Goal: Information Seeking & Learning: Check status

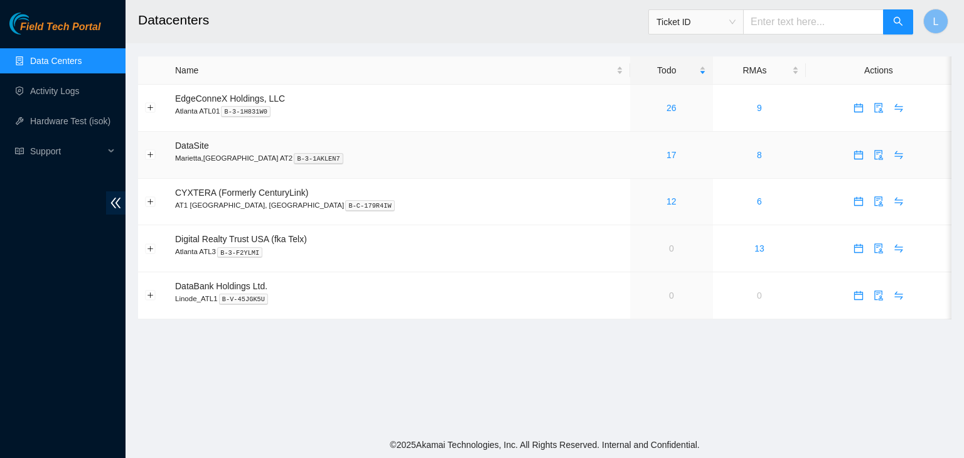
click at [637, 157] on div "17" at bounding box center [672, 155] width 70 height 14
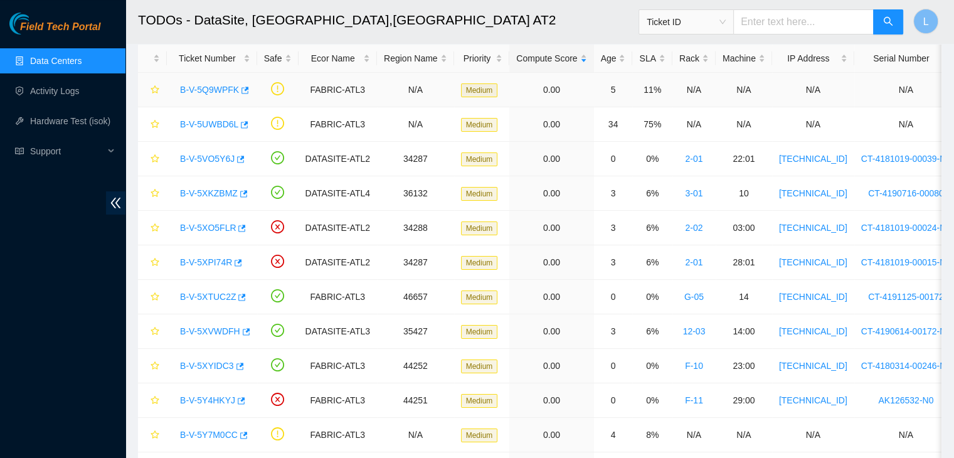
scroll to position [63, 0]
click at [213, 227] on link "B-V-5XO5FLR" at bounding box center [208, 227] width 56 height 10
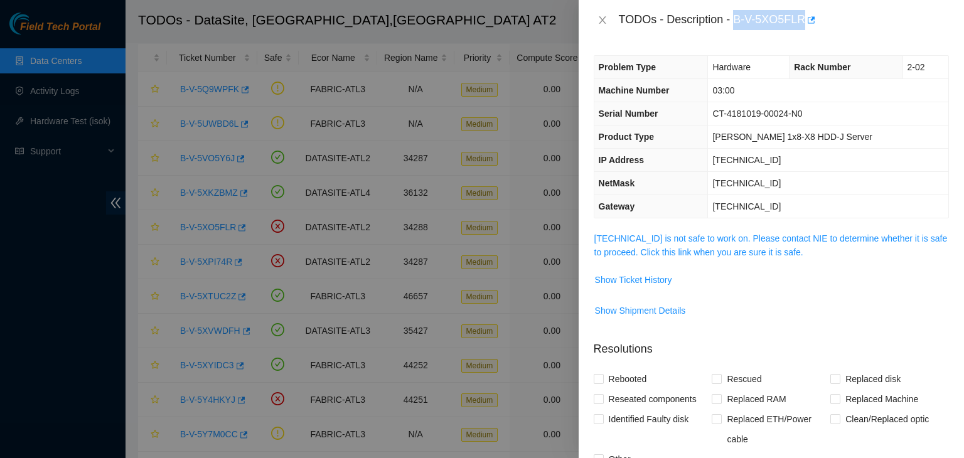
drag, startPoint x: 735, startPoint y: 18, endPoint x: 802, endPoint y: 24, distance: 67.4
click at [802, 24] on div "TODOs - Description - B-V-5XO5FLR" at bounding box center [784, 20] width 330 height 20
copy div "B-V-5XO5FLR"
click at [604, 19] on icon "close" at bounding box center [602, 20] width 10 height 10
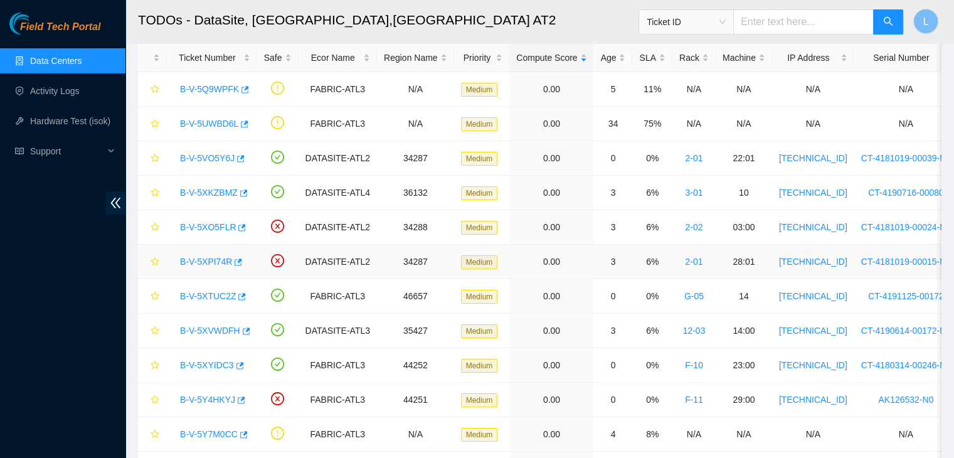
click at [212, 258] on link "B-V-5XPI74R" at bounding box center [206, 262] width 52 height 10
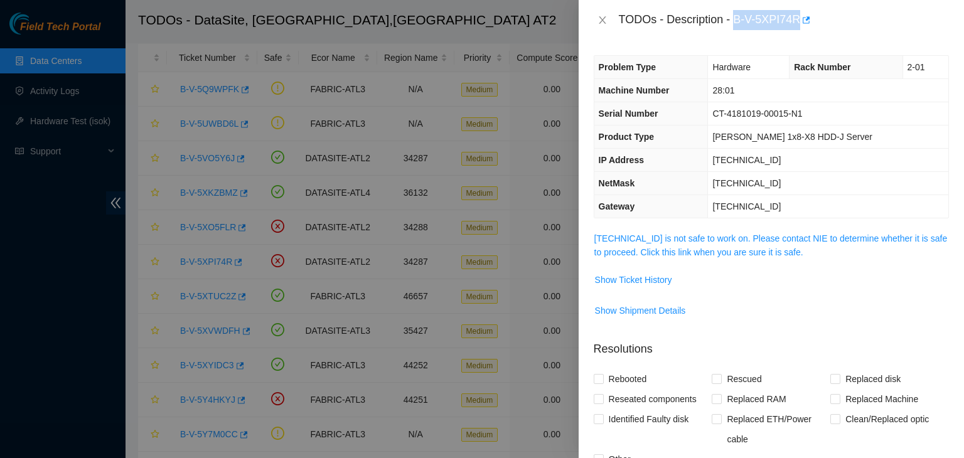
drag, startPoint x: 735, startPoint y: 21, endPoint x: 798, endPoint y: 18, distance: 63.4
click at [798, 18] on div "TODOs - Description - B-V-5XPI74R" at bounding box center [784, 20] width 330 height 20
copy div "B-V-5XPI74R"
click at [603, 21] on icon "close" at bounding box center [602, 20] width 7 height 8
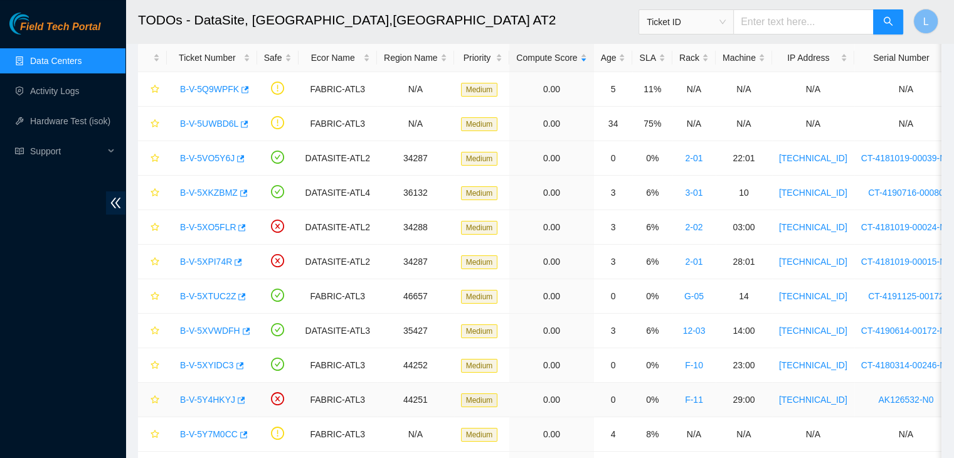
click at [218, 402] on link "B-V-5Y4HKYJ" at bounding box center [207, 400] width 55 height 10
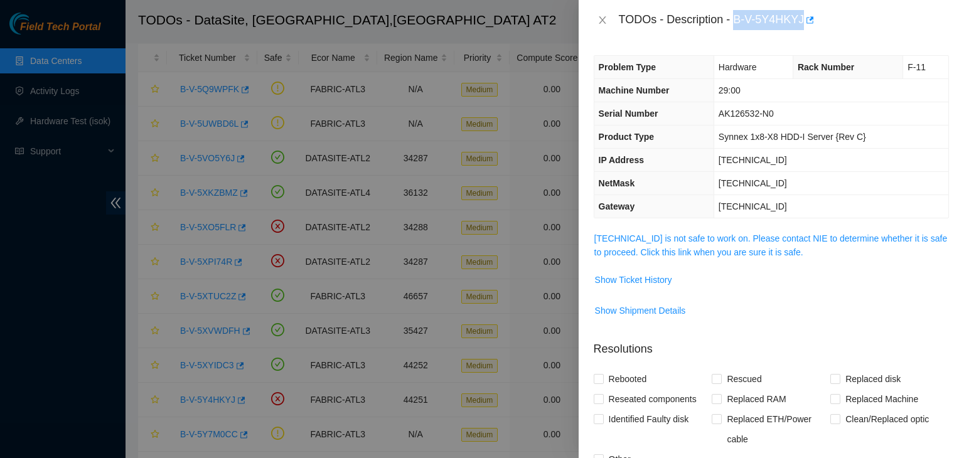
drag, startPoint x: 735, startPoint y: 20, endPoint x: 800, endPoint y: 26, distance: 64.9
click at [800, 26] on div "TODOs - Description - B-V-5Y4HKYJ" at bounding box center [784, 20] width 330 height 20
copy div "B-V-5Y4HKYJ"
click at [603, 23] on icon "close" at bounding box center [602, 20] width 10 height 10
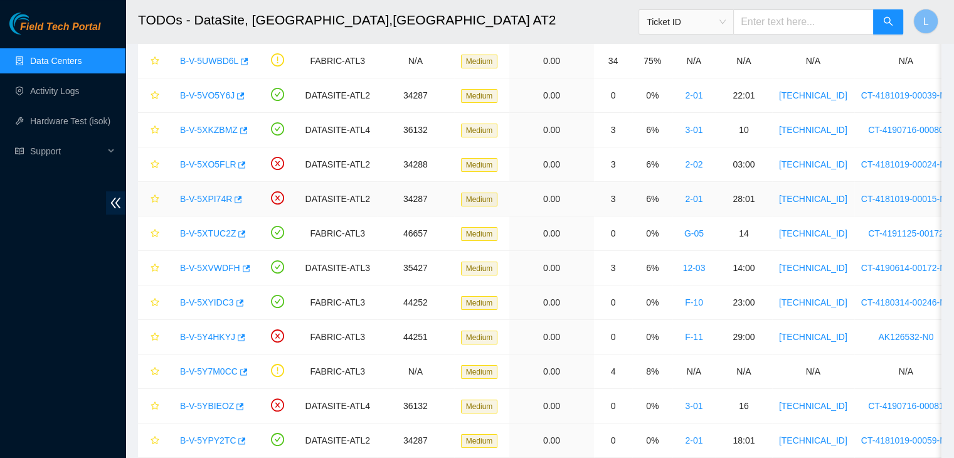
scroll to position [188, 0]
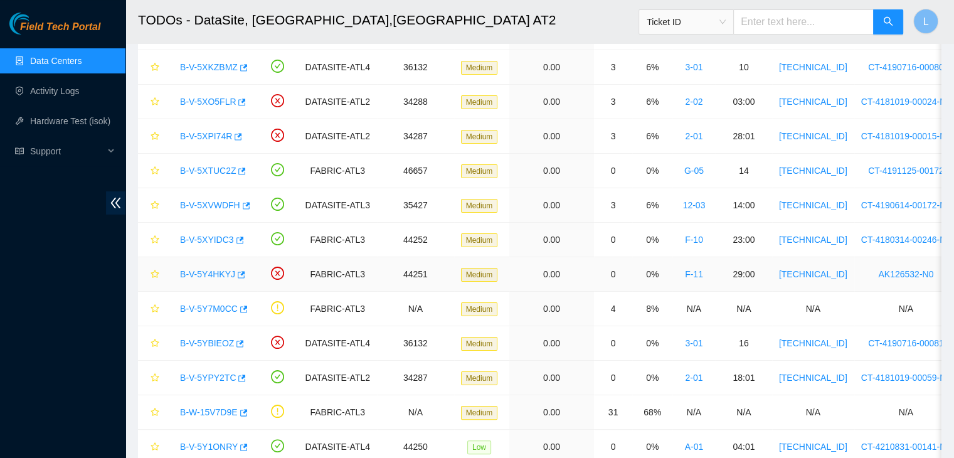
click at [211, 274] on link "B-V-5Y4HKYJ" at bounding box center [207, 274] width 55 height 10
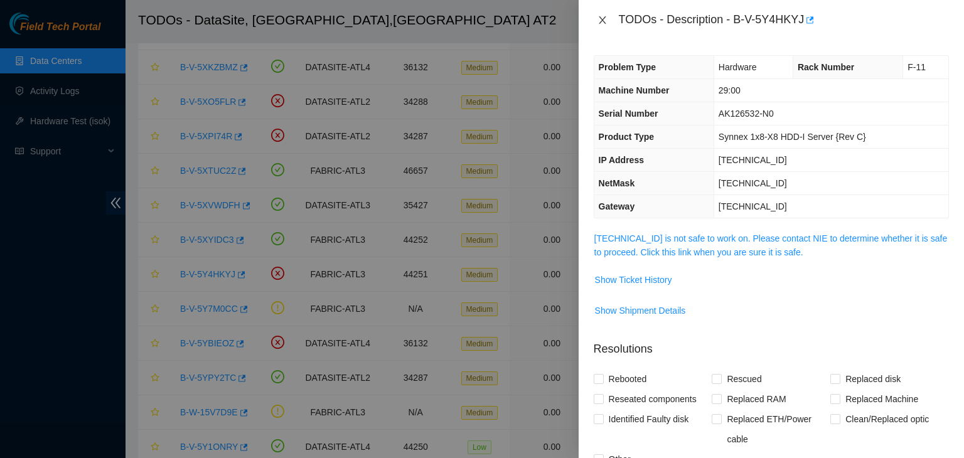
click at [602, 16] on icon "close" at bounding box center [602, 20] width 10 height 10
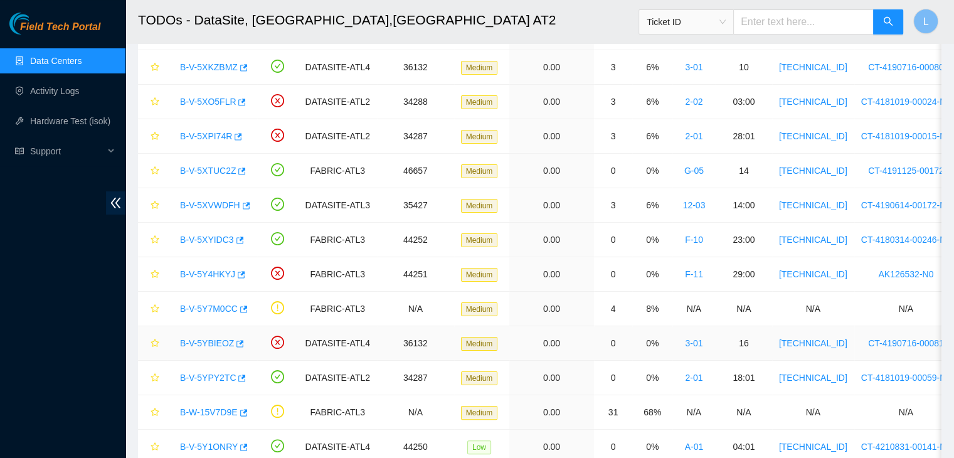
click at [201, 342] on link "B-V-5YBIEOZ" at bounding box center [207, 343] width 54 height 10
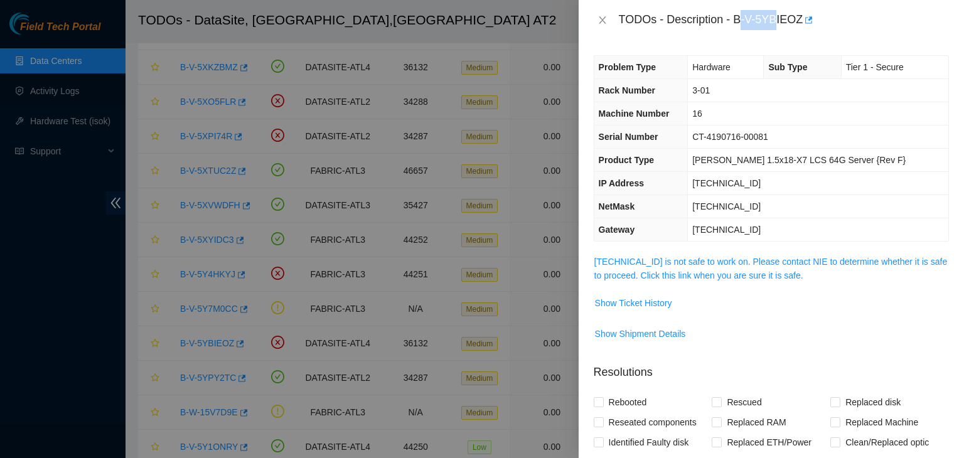
drag, startPoint x: 738, startPoint y: 20, endPoint x: 776, endPoint y: 19, distance: 38.3
click at [776, 19] on div "TODOs - Description - B-V-5YBIEOZ" at bounding box center [784, 20] width 330 height 20
drag, startPoint x: 735, startPoint y: 23, endPoint x: 799, endPoint y: 18, distance: 64.2
click at [799, 18] on div "TODOs - Description - B-V-5YBIEOZ" at bounding box center [784, 20] width 330 height 20
copy div "B-V-5YBIEOZ"
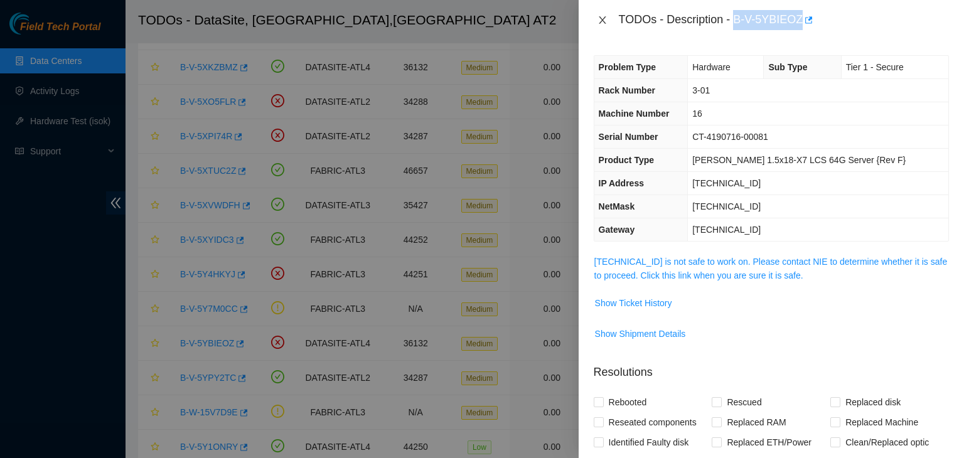
click at [603, 18] on icon "close" at bounding box center [602, 20] width 7 height 8
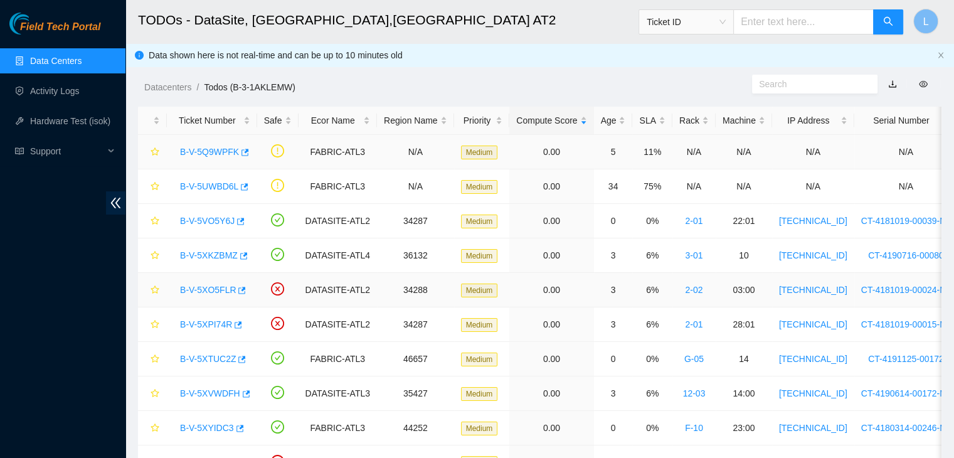
scroll to position [0, 0]
click at [680, 119] on div "Rack" at bounding box center [693, 121] width 29 height 14
click at [270, 121] on div "Safe" at bounding box center [278, 121] width 28 height 14
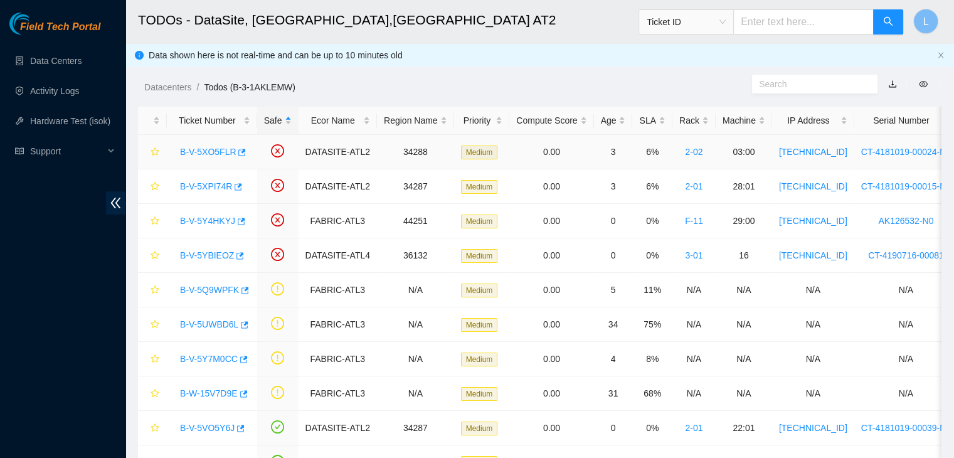
click at [213, 150] on link "B-V-5XO5FLR" at bounding box center [208, 152] width 56 height 10
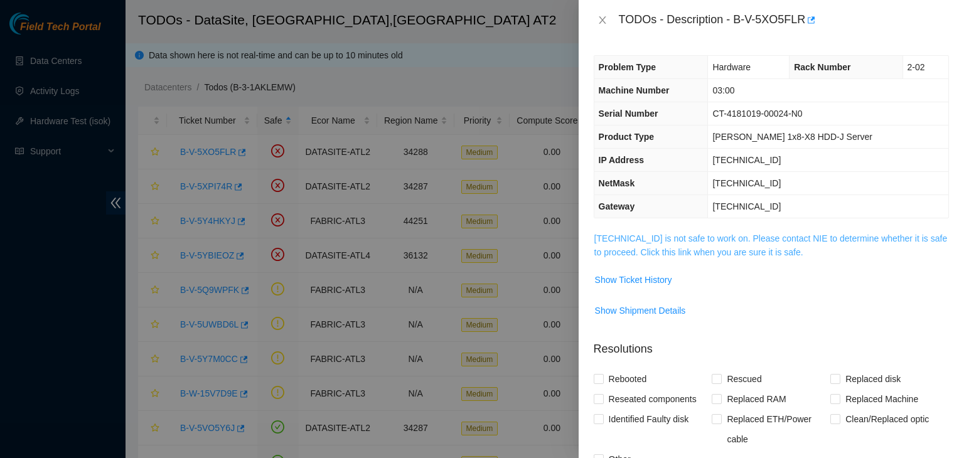
click at [708, 252] on link "23.67.255.206 is not safe to work on. Please contact NIE to determine whether i…" at bounding box center [770, 245] width 353 height 24
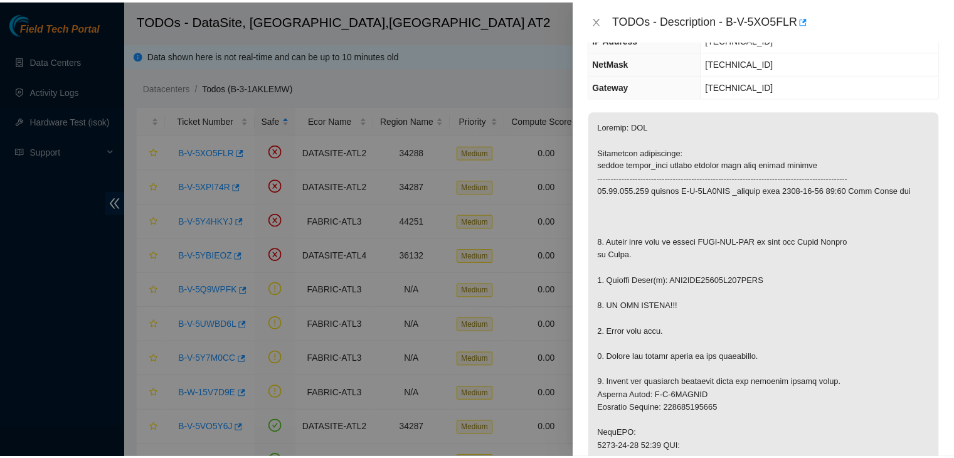
scroll to position [188, 0]
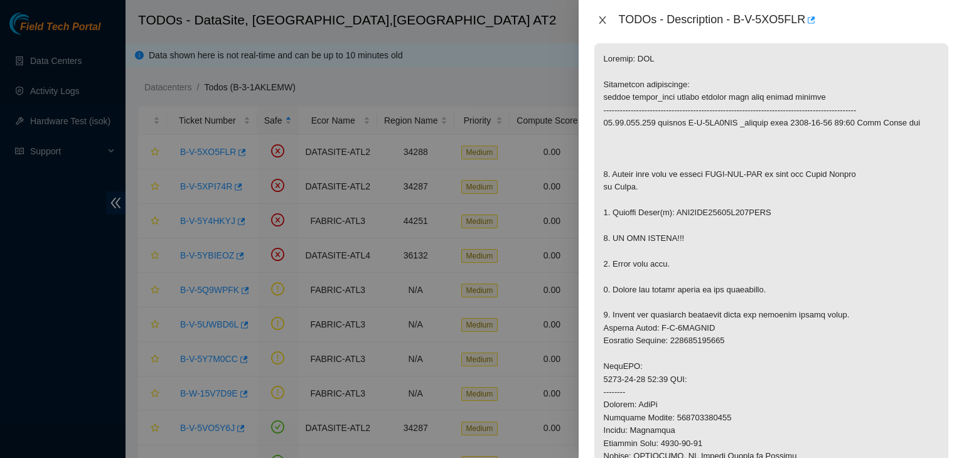
click at [600, 20] on icon "close" at bounding box center [602, 20] width 10 height 10
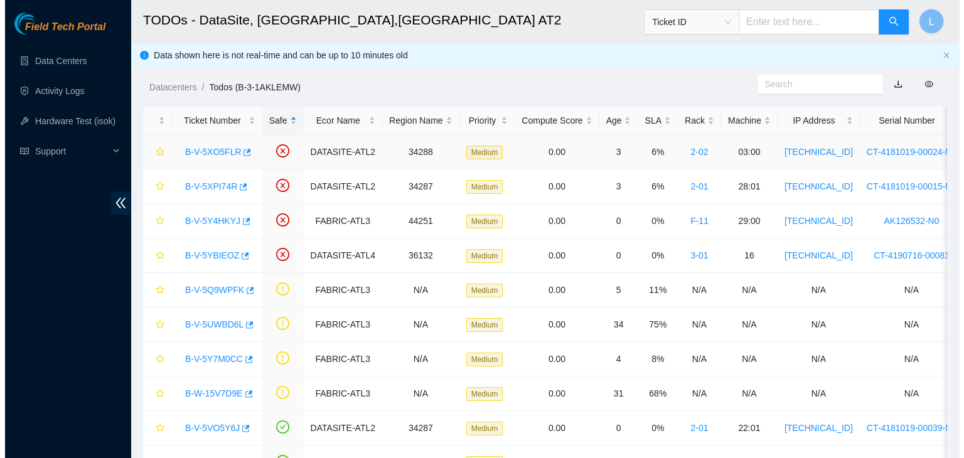
scroll to position [230, 0]
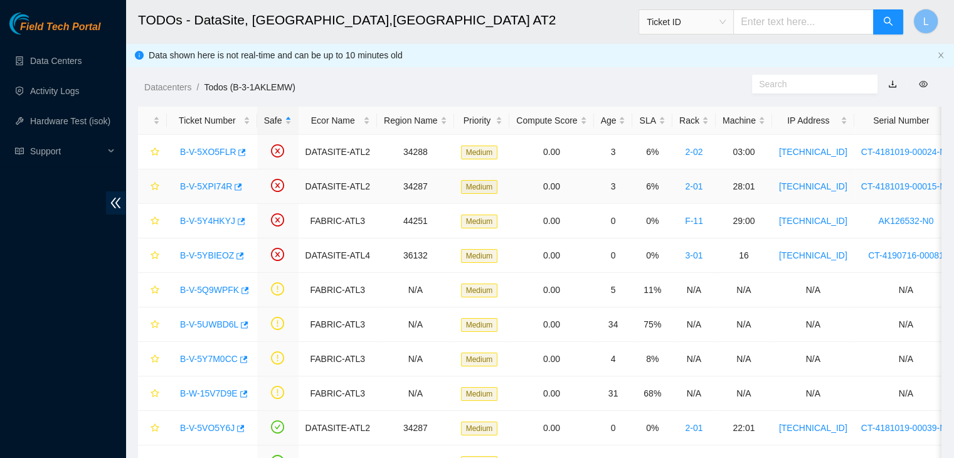
click at [214, 187] on link "B-V-5XPI74R" at bounding box center [206, 186] width 52 height 10
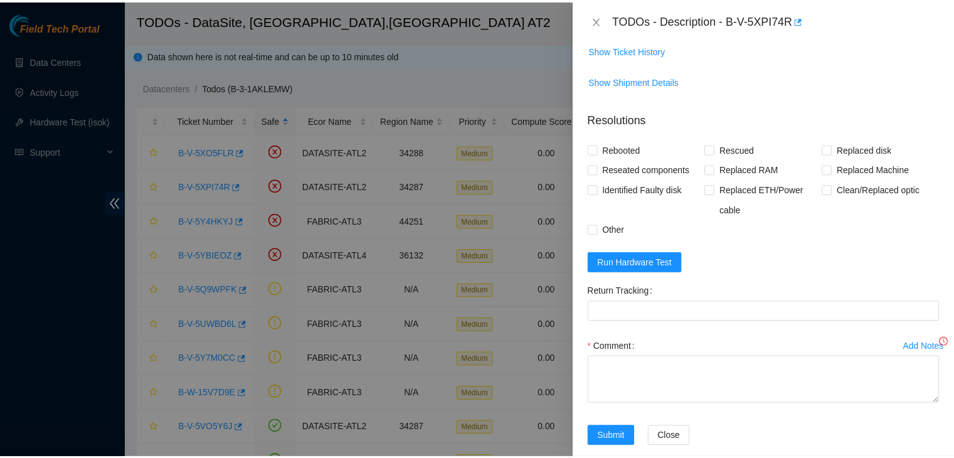
scroll to position [188, 0]
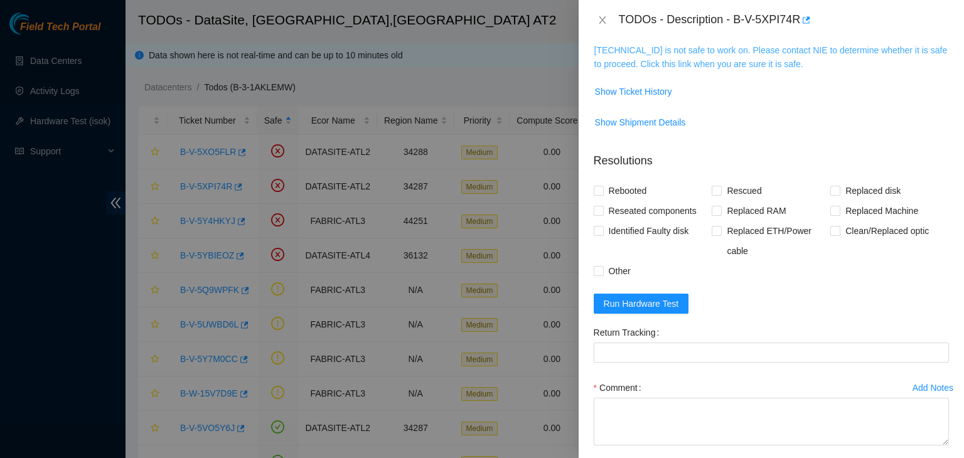
click at [700, 63] on link "23.67.255.185 is not safe to work on. Please contact NIE to determine whether i…" at bounding box center [770, 57] width 353 height 24
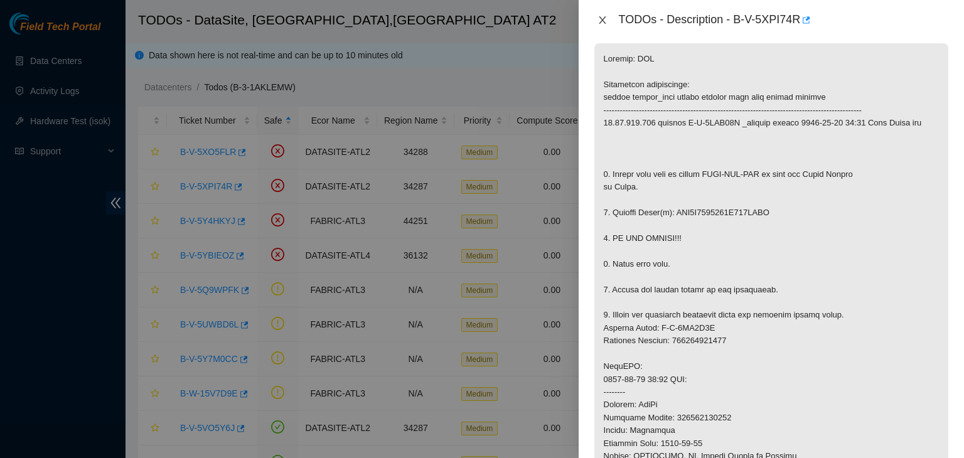
click at [607, 19] on icon "close" at bounding box center [602, 20] width 10 height 10
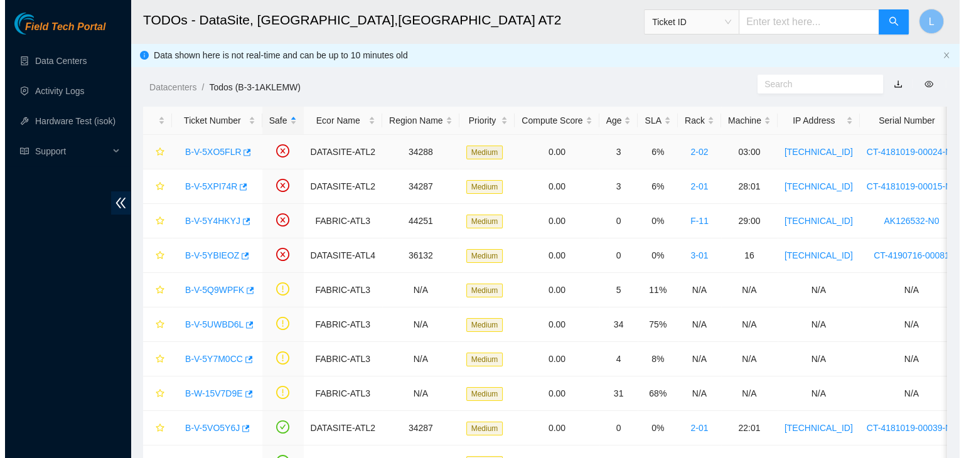
scroll to position [230, 0]
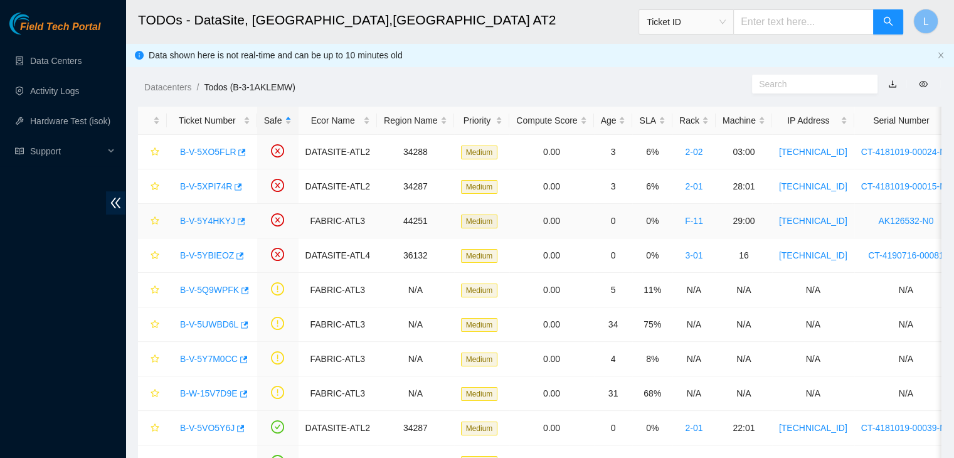
click at [220, 223] on link "B-V-5Y4HKYJ" at bounding box center [207, 221] width 55 height 10
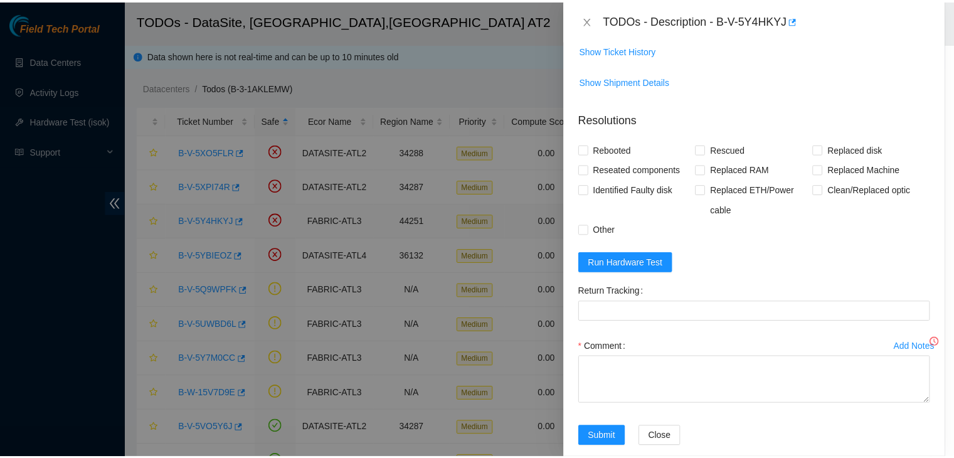
scroll to position [188, 0]
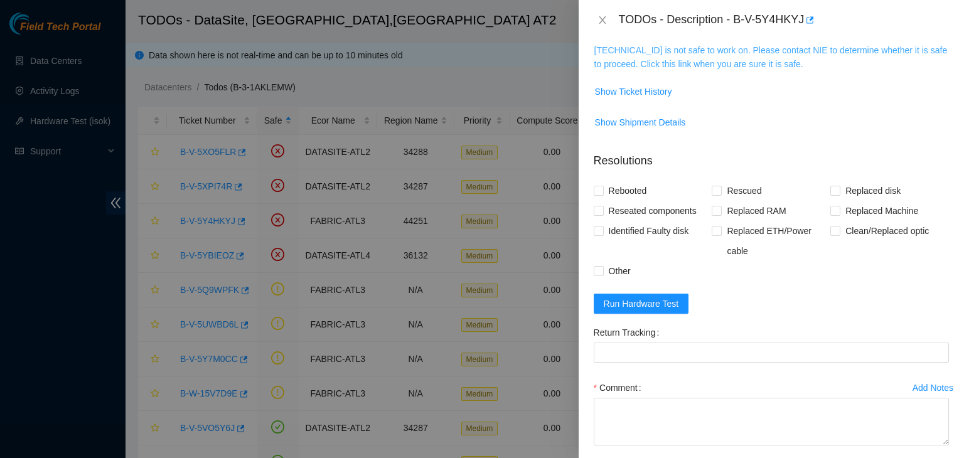
click at [694, 68] on link "23.47.220.188 is not safe to work on. Please contact NIE to determine whether i…" at bounding box center [770, 57] width 353 height 24
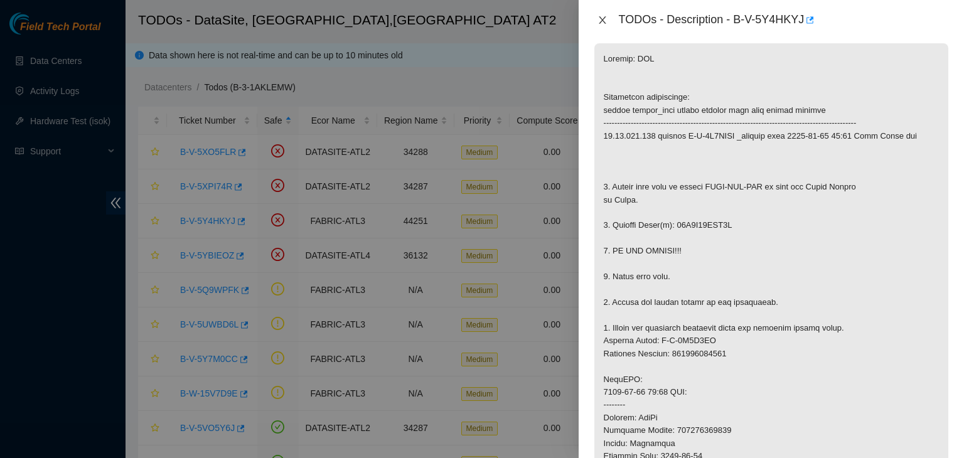
click at [600, 25] on button "Close" at bounding box center [602, 20] width 18 height 12
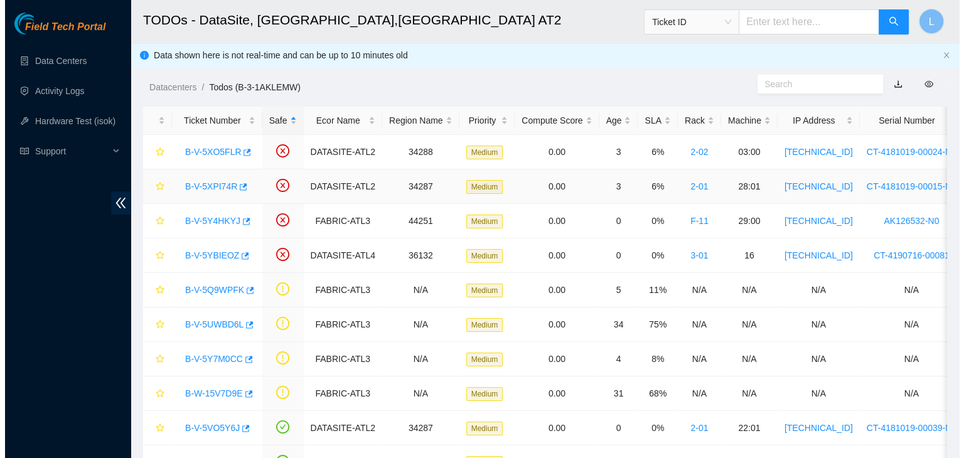
scroll to position [230, 0]
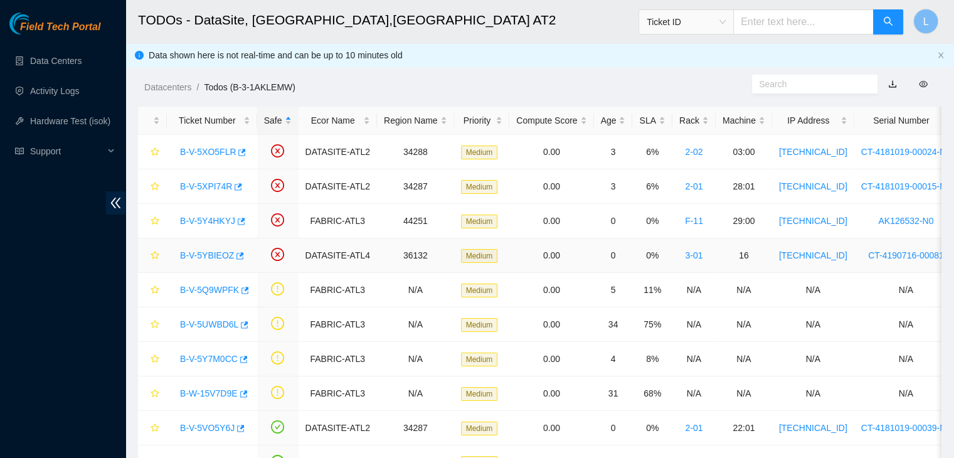
click at [202, 254] on link "B-V-5YBIEOZ" at bounding box center [207, 255] width 54 height 10
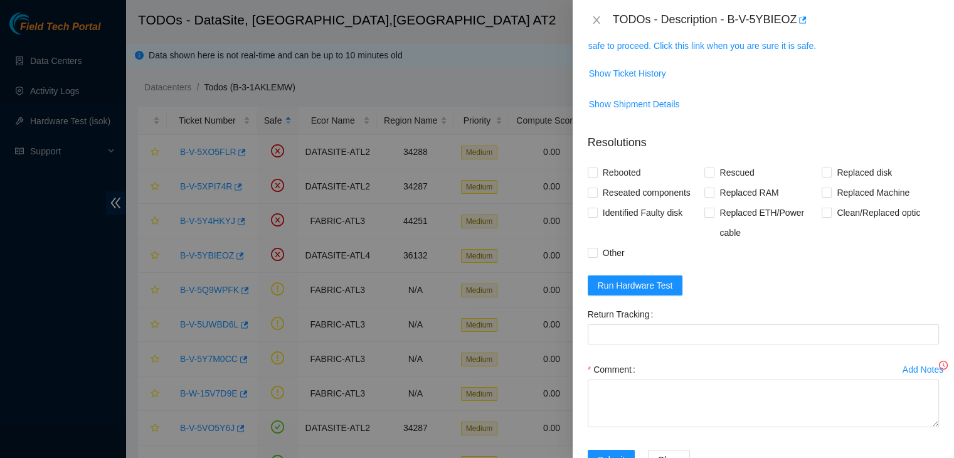
scroll to position [211, 0]
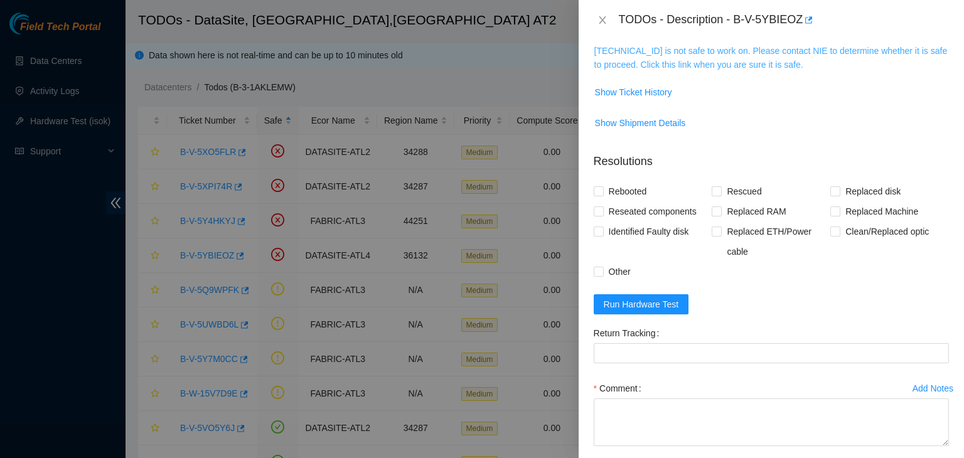
click at [735, 61] on link "23.55.60.103 is not safe to work on. Please contact NIE to determine whether it…" at bounding box center [770, 58] width 353 height 24
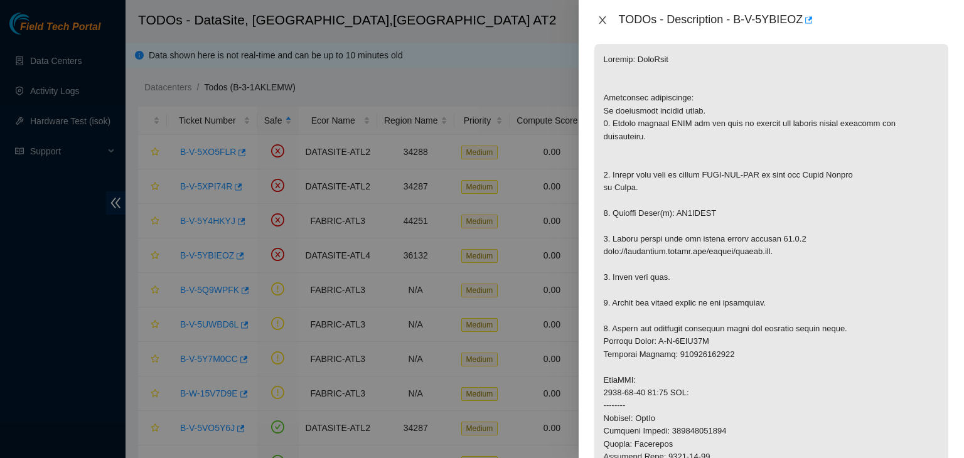
click at [605, 21] on icon "close" at bounding box center [602, 20] width 10 height 10
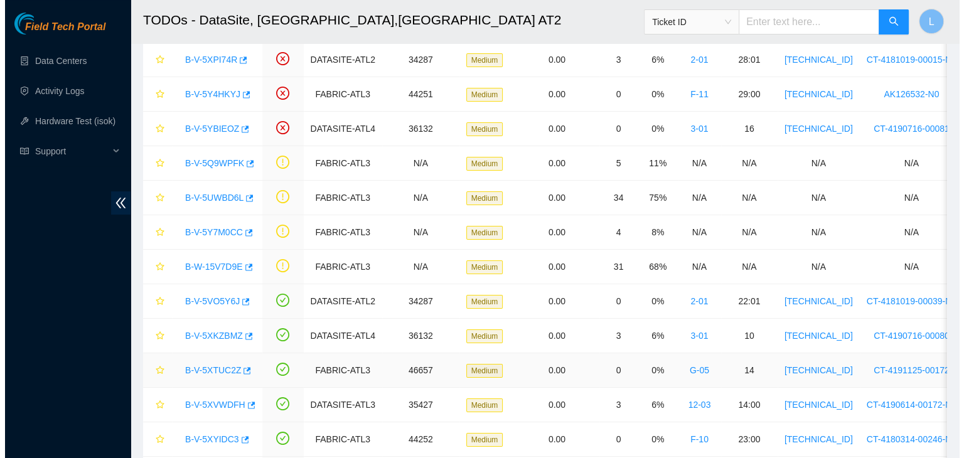
scroll to position [122, 0]
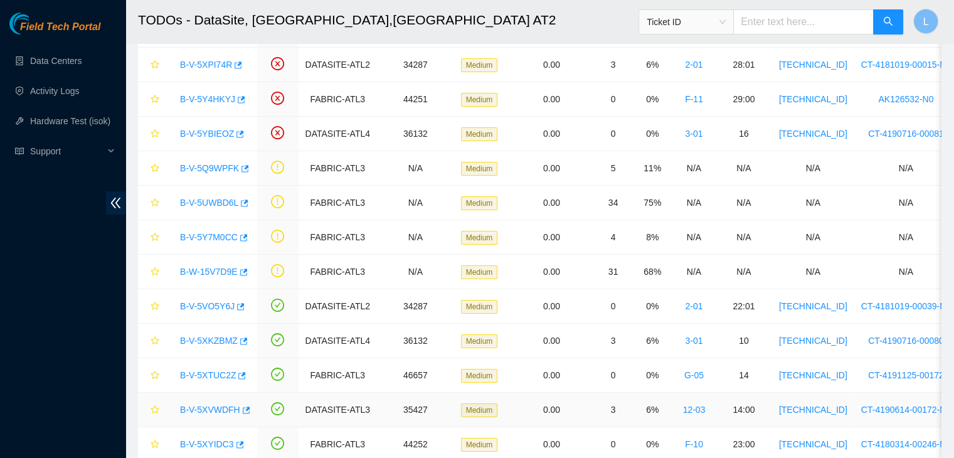
click at [201, 407] on link "B-V-5XVWDFH" at bounding box center [210, 410] width 60 height 10
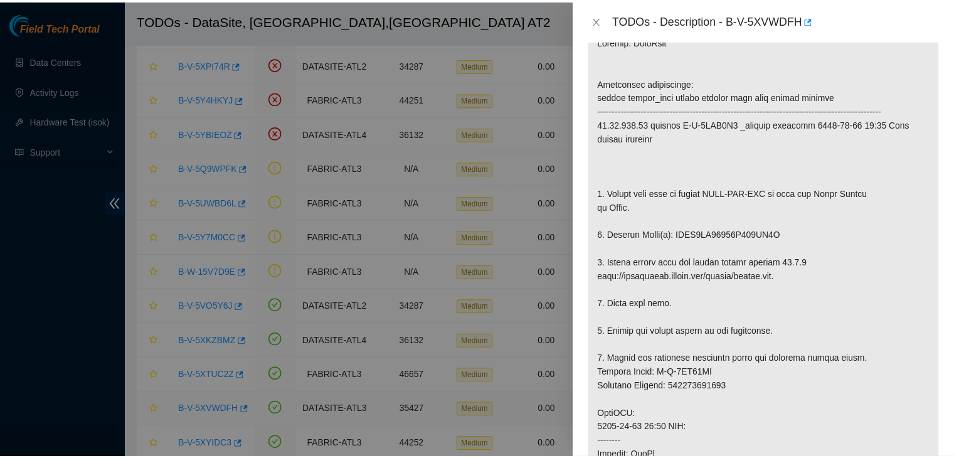
scroll to position [211, 0]
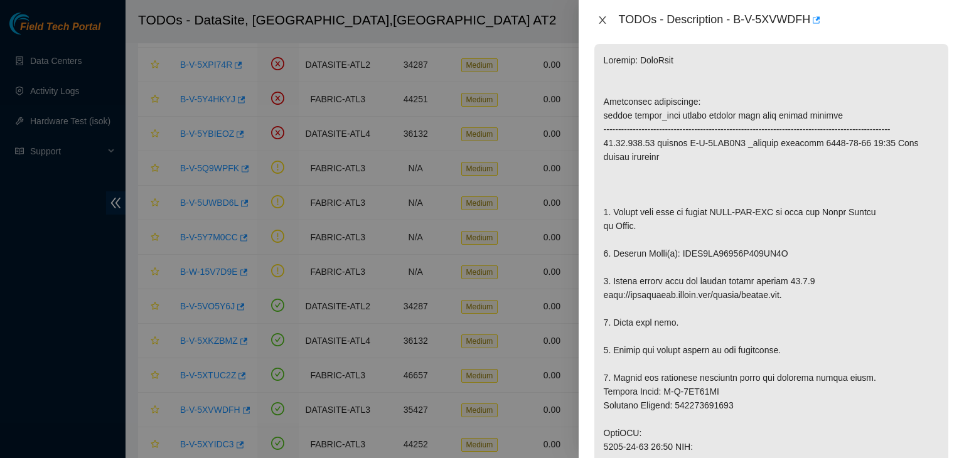
click at [602, 19] on icon "close" at bounding box center [602, 20] width 10 height 10
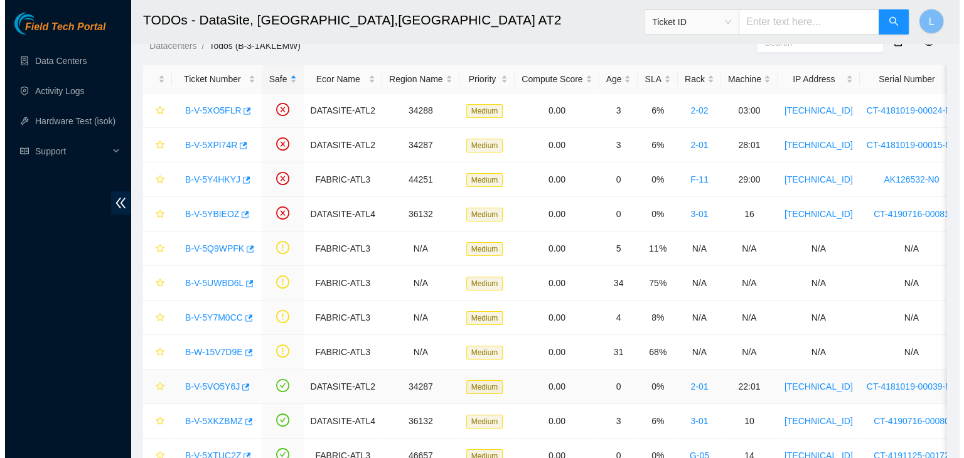
scroll to position [0, 0]
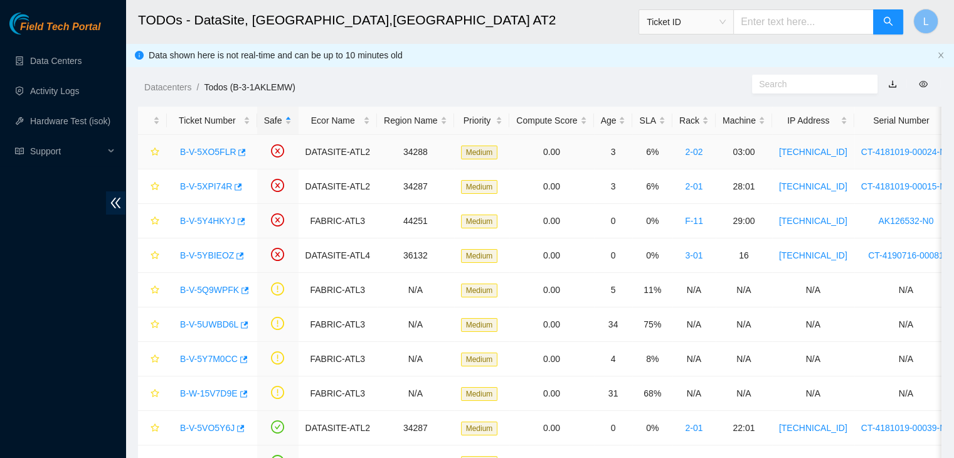
click at [216, 156] on link "B-V-5XO5FLR" at bounding box center [208, 152] width 56 height 10
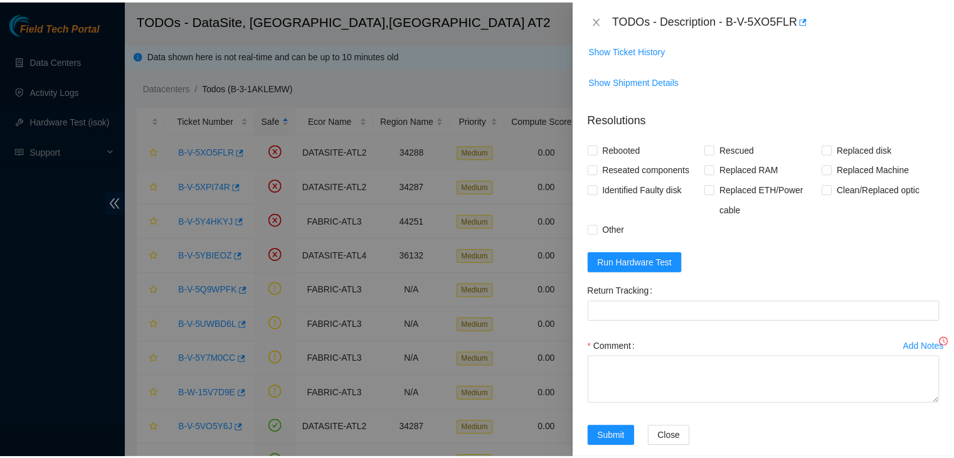
scroll to position [188, 0]
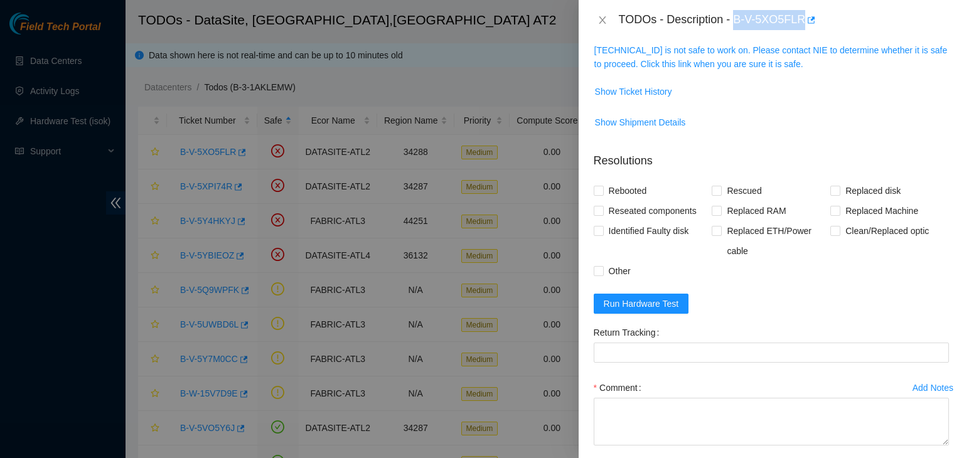
drag, startPoint x: 802, startPoint y: 21, endPoint x: 733, endPoint y: 26, distance: 68.6
click at [733, 26] on div "TODOs - Description - B-V-5XO5FLR" at bounding box center [784, 20] width 330 height 20
copy div "B-V-5XO5FLR"
click at [600, 18] on icon "close" at bounding box center [602, 20] width 7 height 8
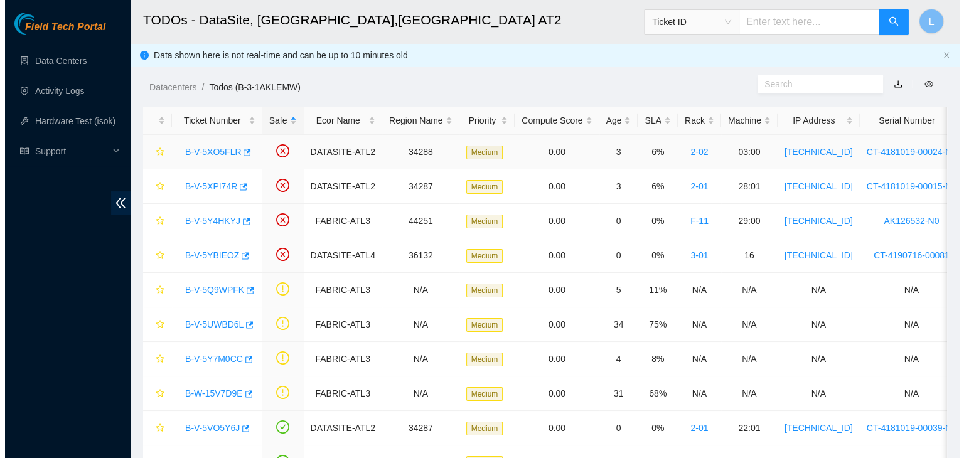
scroll to position [230, 0]
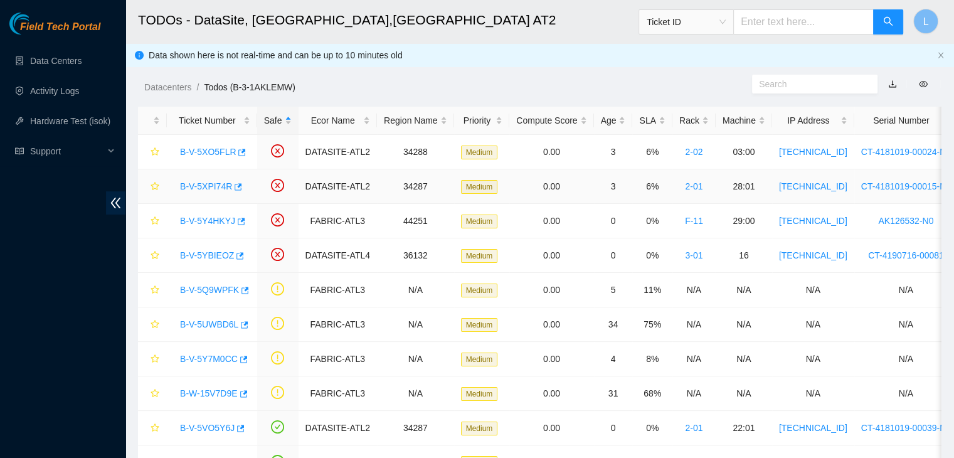
click at [215, 185] on link "B-V-5XPI74R" at bounding box center [206, 186] width 52 height 10
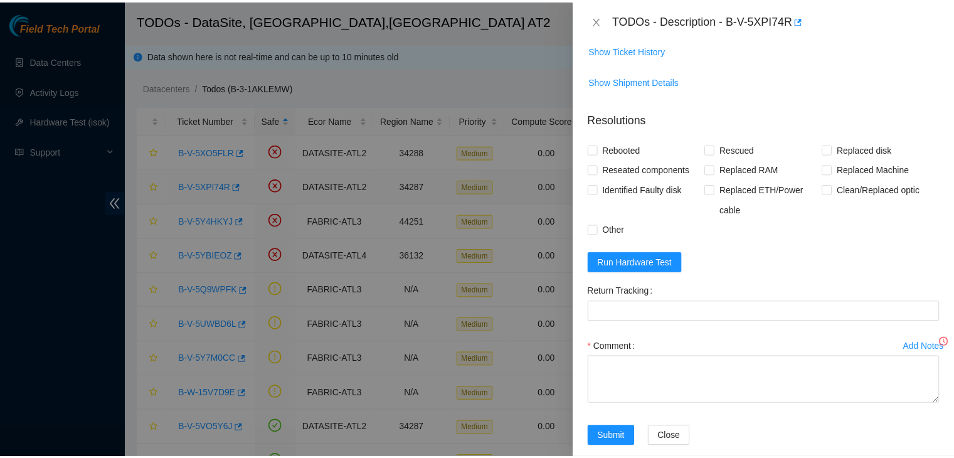
scroll to position [188, 0]
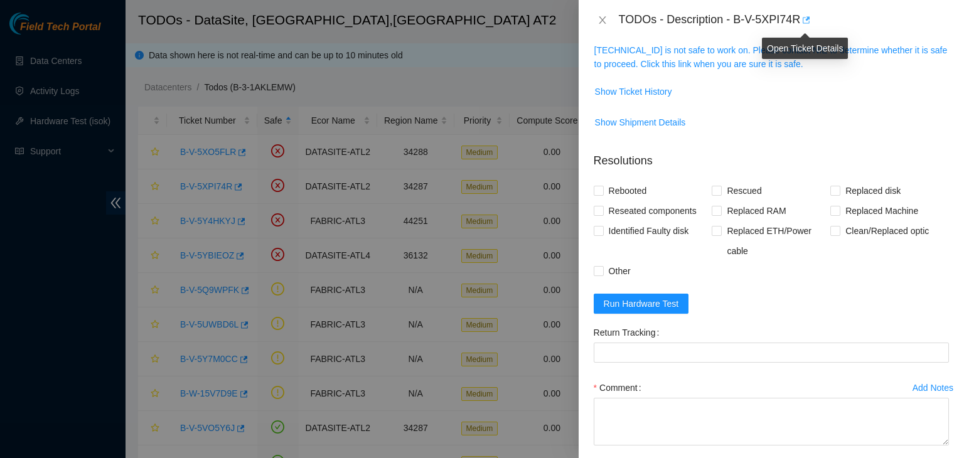
click at [801, 18] on icon "button" at bounding box center [805, 20] width 9 height 9
drag, startPoint x: 735, startPoint y: 18, endPoint x: 798, endPoint y: 19, distance: 62.7
click at [798, 19] on div "TODOs - Description - B-V-5XPI74R" at bounding box center [784, 20] width 330 height 20
copy div "B-V-5XPI74R"
click at [605, 19] on icon "close" at bounding box center [602, 20] width 10 height 10
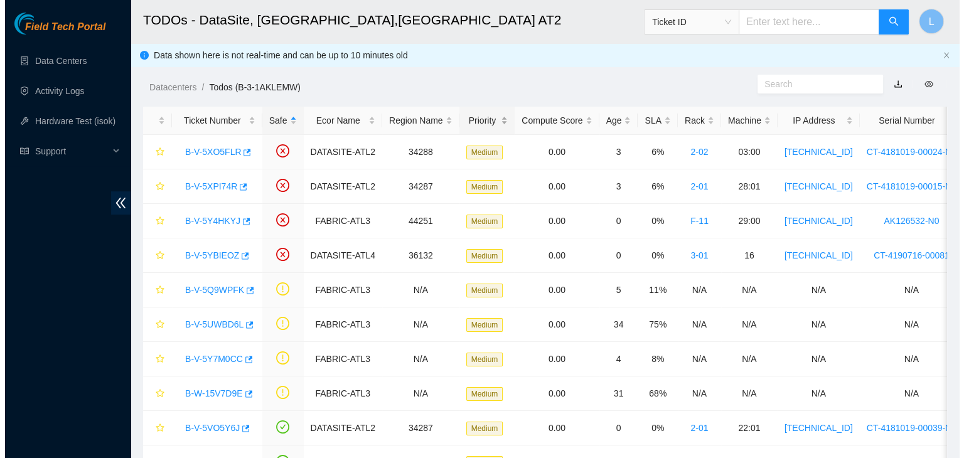
scroll to position [230, 0]
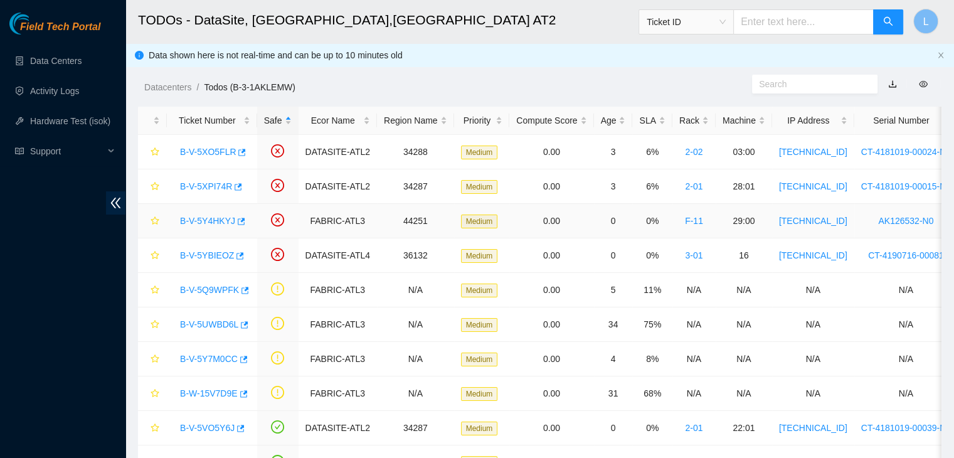
click at [203, 221] on link "B-V-5Y4HKYJ" at bounding box center [207, 221] width 55 height 10
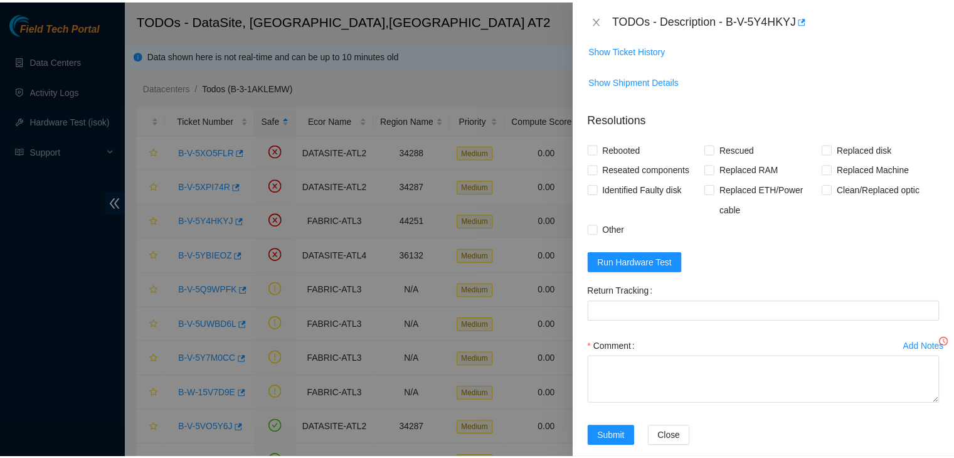
scroll to position [188, 0]
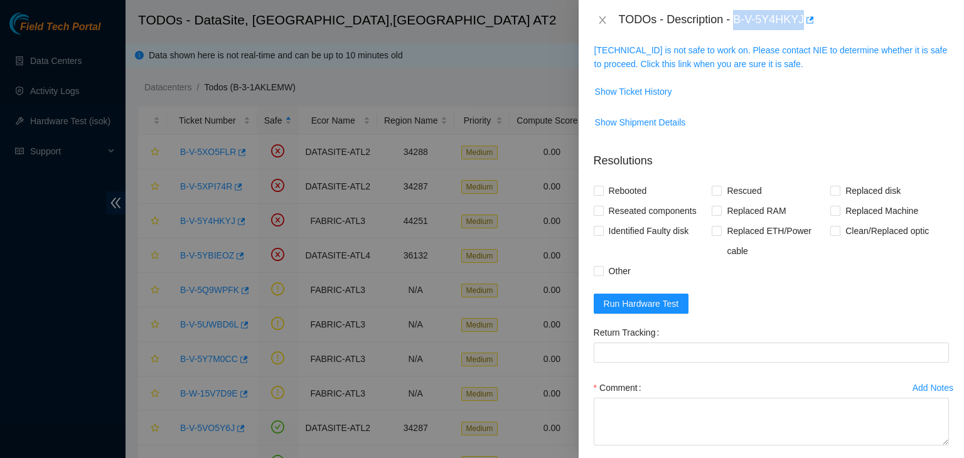
drag, startPoint x: 735, startPoint y: 19, endPoint x: 801, endPoint y: 21, distance: 65.3
click at [801, 21] on div "TODOs - Description - B-V-5Y4HKYJ" at bounding box center [784, 20] width 330 height 20
copy div "B-V-5Y4HKYJ"
click at [605, 21] on icon "close" at bounding box center [602, 20] width 10 height 10
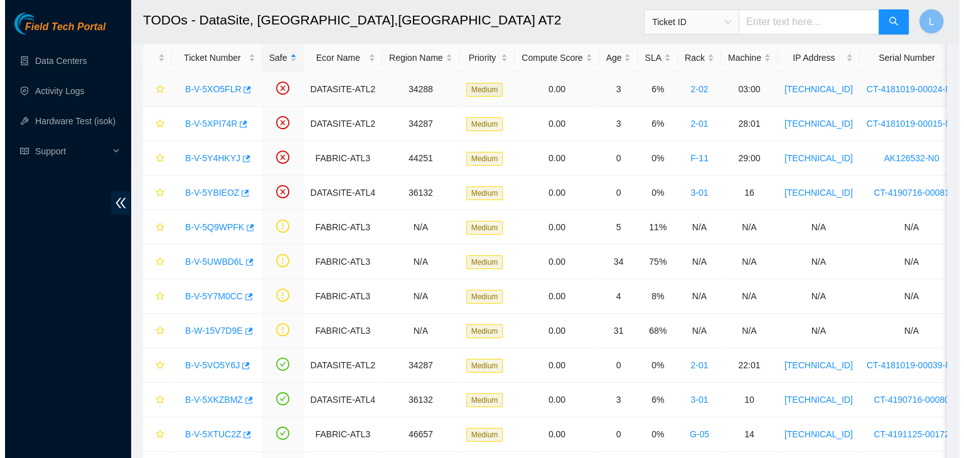
scroll to position [125, 0]
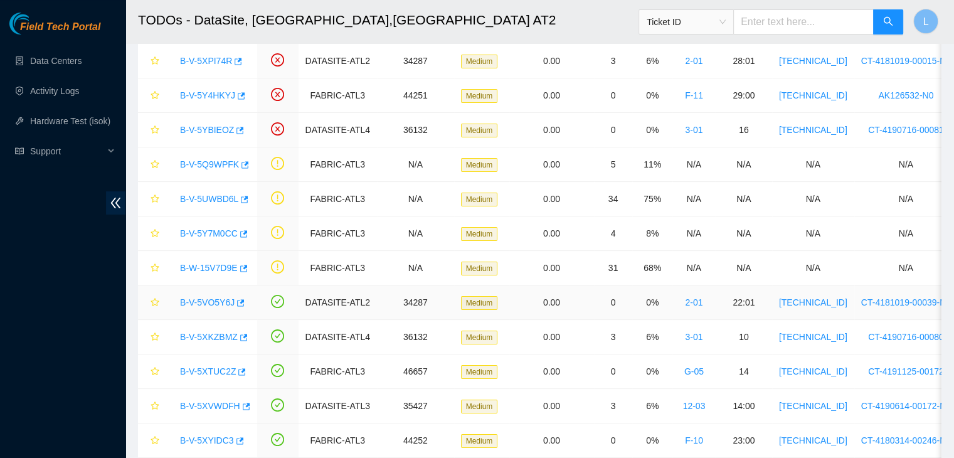
click at [213, 306] on link "B-V-5VO5Y6J" at bounding box center [207, 302] width 55 height 10
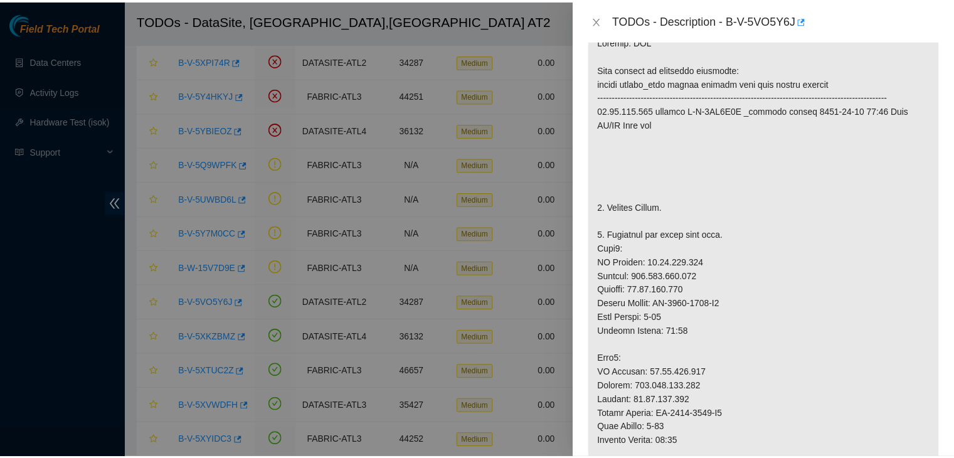
scroll to position [211, 0]
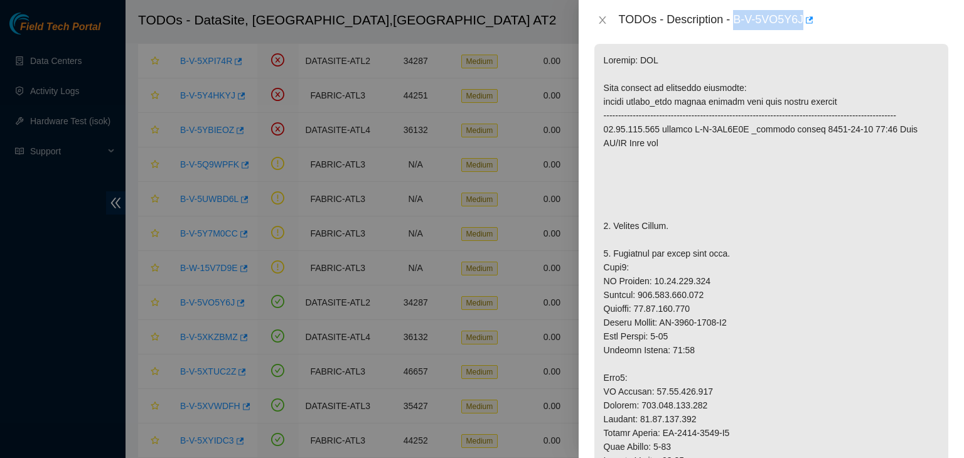
drag, startPoint x: 735, startPoint y: 24, endPoint x: 801, endPoint y: 26, distance: 65.9
click at [801, 26] on div "TODOs - Description - B-V-5VO5Y6J" at bounding box center [784, 20] width 330 height 20
copy div "B-V-5VO5Y6J"
click at [602, 20] on icon "close" at bounding box center [602, 20] width 7 height 8
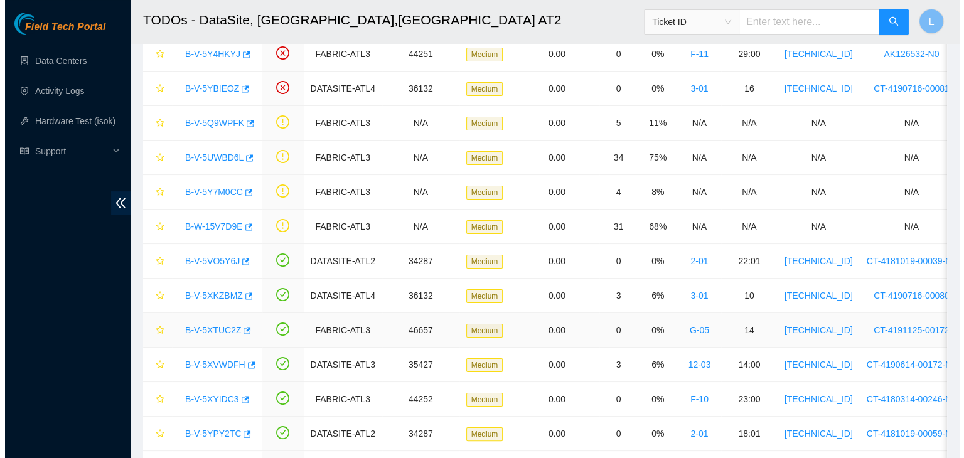
scroll to position [188, 0]
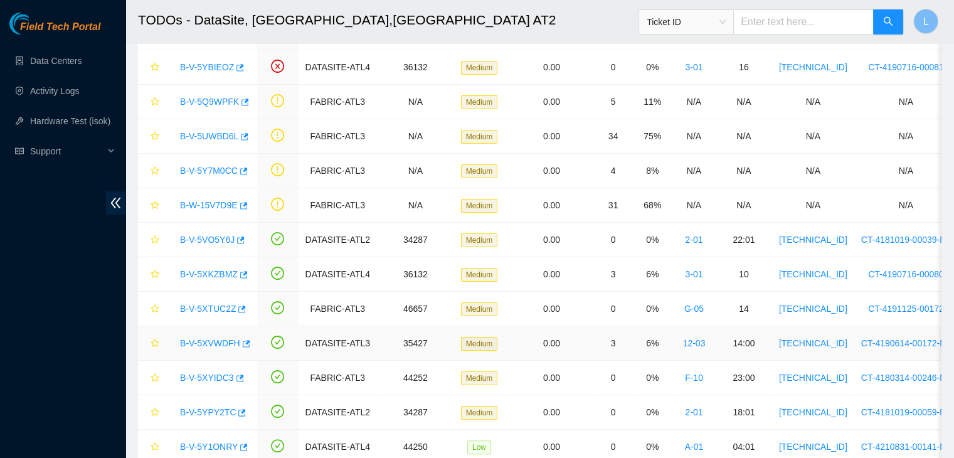
click at [216, 343] on link "B-V-5XVWDFH" at bounding box center [210, 343] width 60 height 10
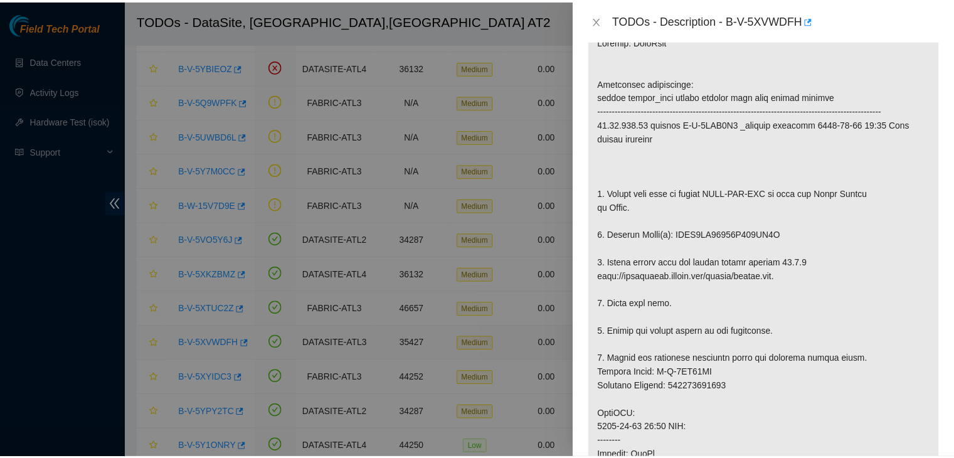
scroll to position [211, 0]
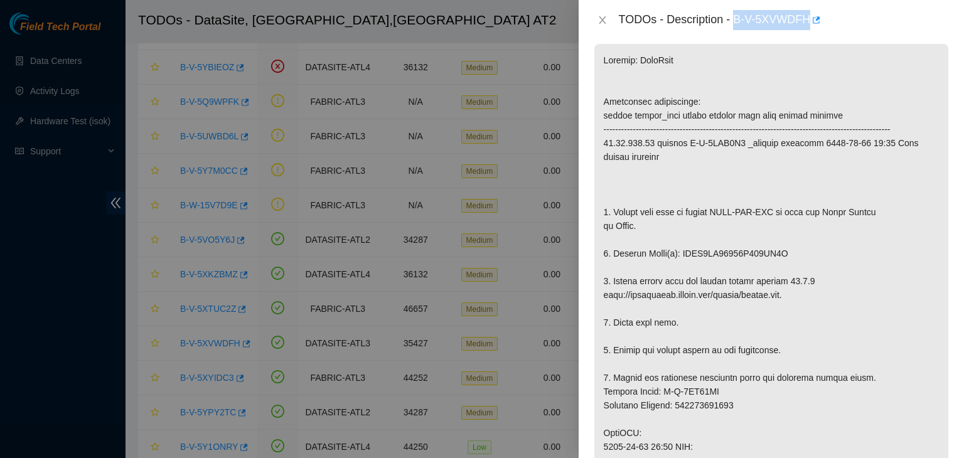
drag, startPoint x: 735, startPoint y: 19, endPoint x: 808, endPoint y: 27, distance: 73.2
click at [808, 27] on div "TODOs - Description - B-V-5XVWDFH" at bounding box center [784, 20] width 330 height 20
copy div "B-V-5XVWDFH"
click at [607, 20] on button "Close" at bounding box center [602, 20] width 18 height 12
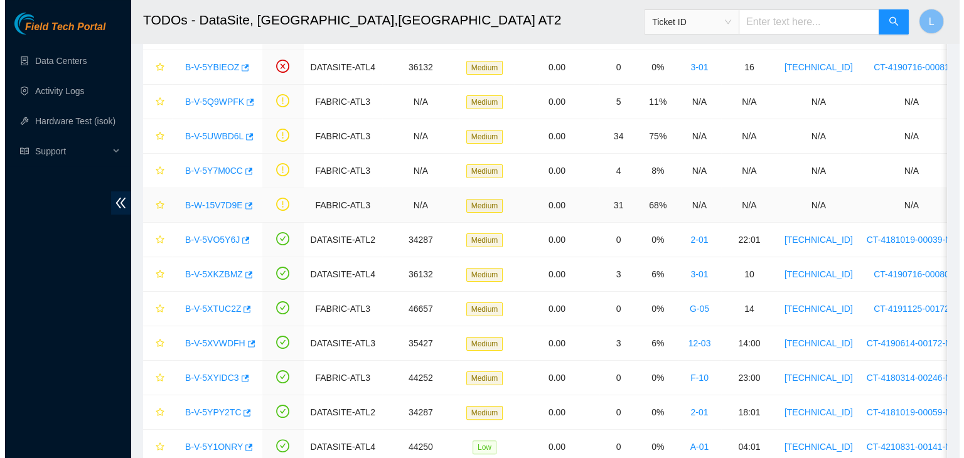
scroll to position [230, 0]
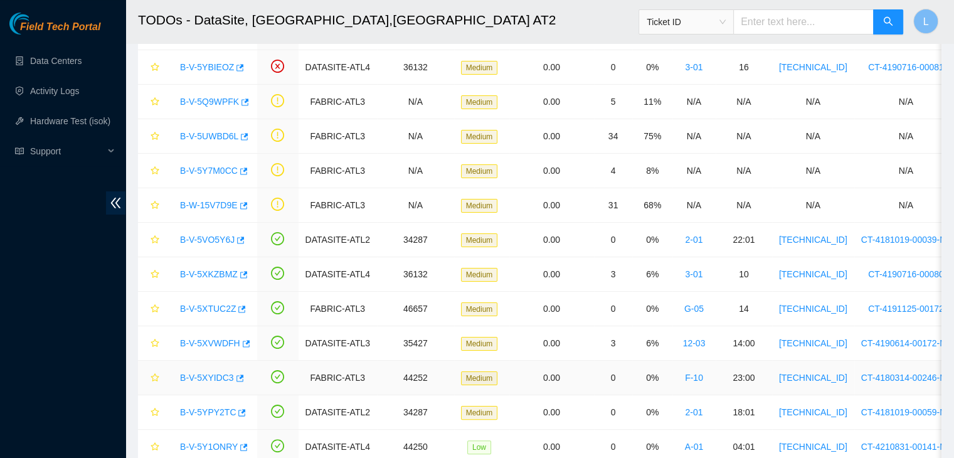
click at [223, 376] on link "B-V-5XYIDC3" at bounding box center [207, 378] width 54 height 10
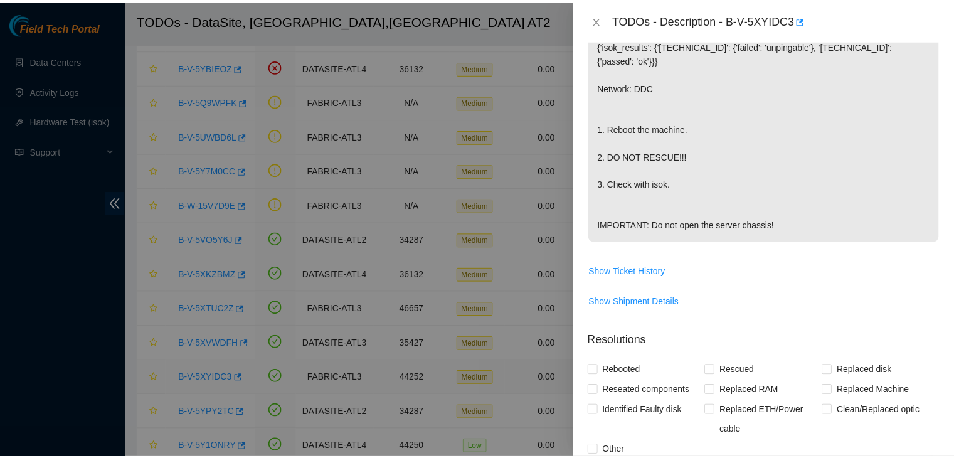
scroll to position [188, 0]
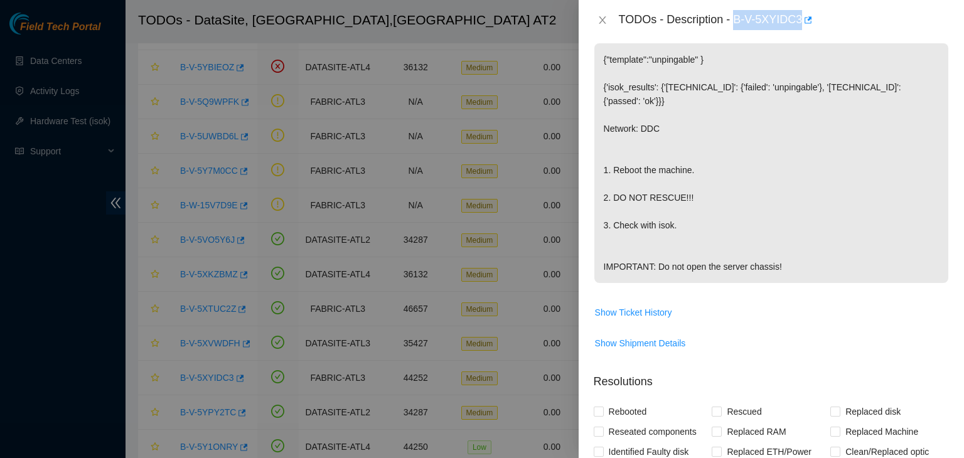
drag, startPoint x: 736, startPoint y: 19, endPoint x: 812, endPoint y: 28, distance: 76.4
click at [812, 28] on div "TODOs - Description - B-V-5XYIDC3" at bounding box center [784, 20] width 330 height 20
copy div "B-V-5XYIDC3"
click at [602, 19] on icon "close" at bounding box center [602, 20] width 7 height 8
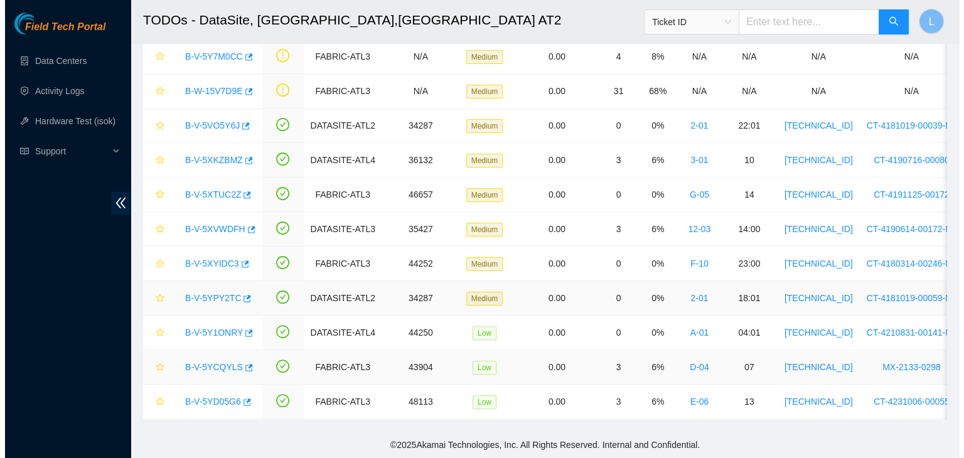
scroll to position [310, 0]
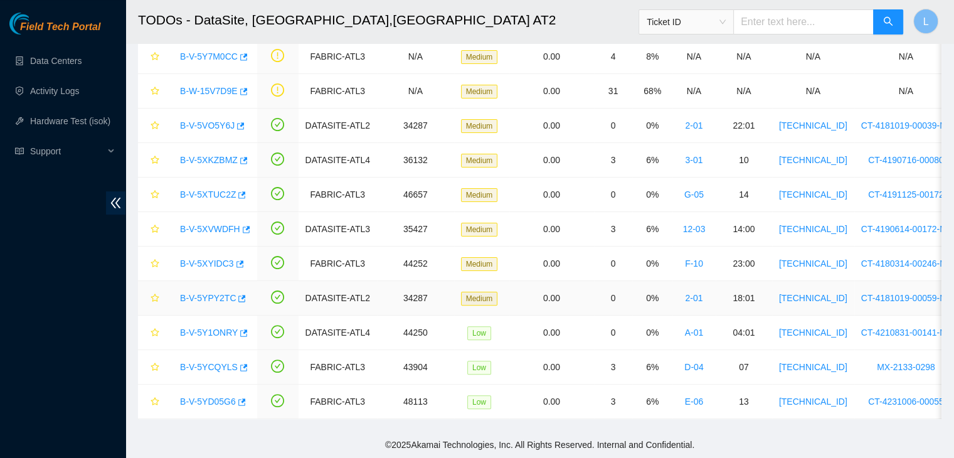
click at [216, 293] on link "B-V-5YPY2TC" at bounding box center [208, 298] width 56 height 10
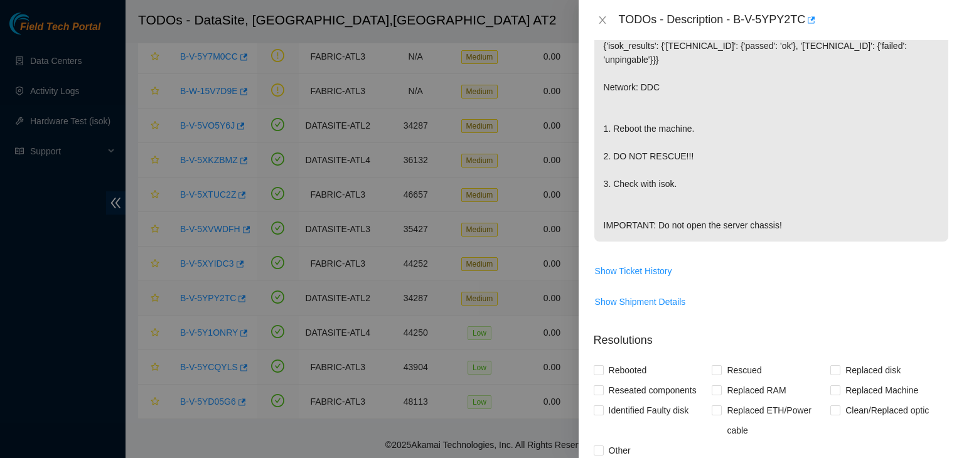
scroll to position [188, 0]
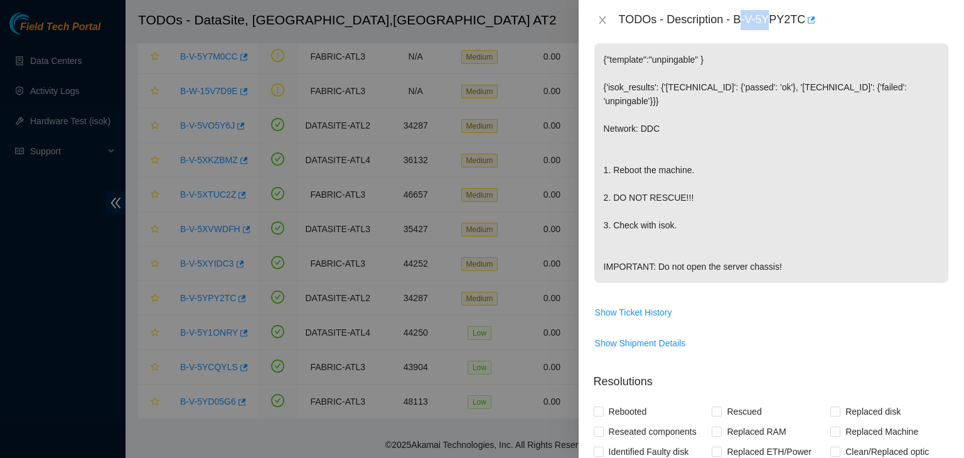
drag, startPoint x: 738, startPoint y: 17, endPoint x: 773, endPoint y: 21, distance: 35.3
click at [773, 21] on div "TODOs - Description - B-V-5YPY2TC" at bounding box center [784, 20] width 330 height 20
drag, startPoint x: 734, startPoint y: 21, endPoint x: 801, endPoint y: 21, distance: 66.5
click at [801, 21] on div "TODOs - Description - B-V-5YPY2TC" at bounding box center [784, 20] width 330 height 20
copy div "B-V-5YPY2TC"
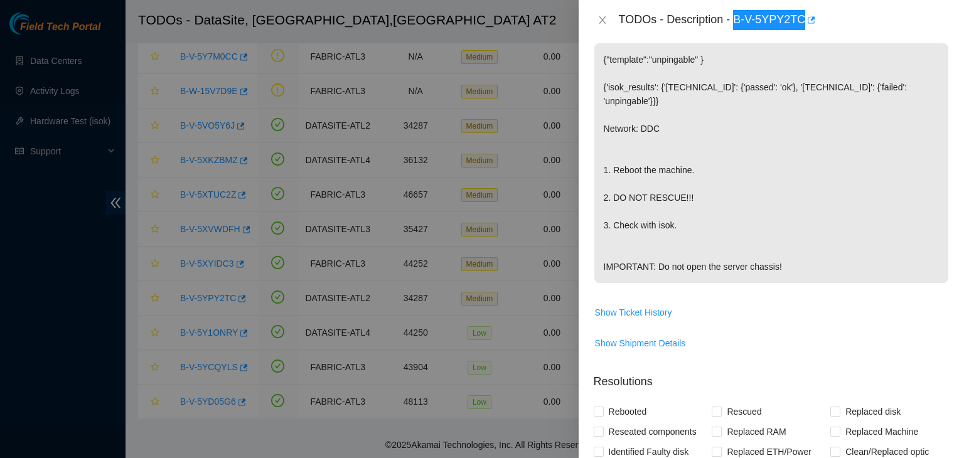
scroll to position [0, 0]
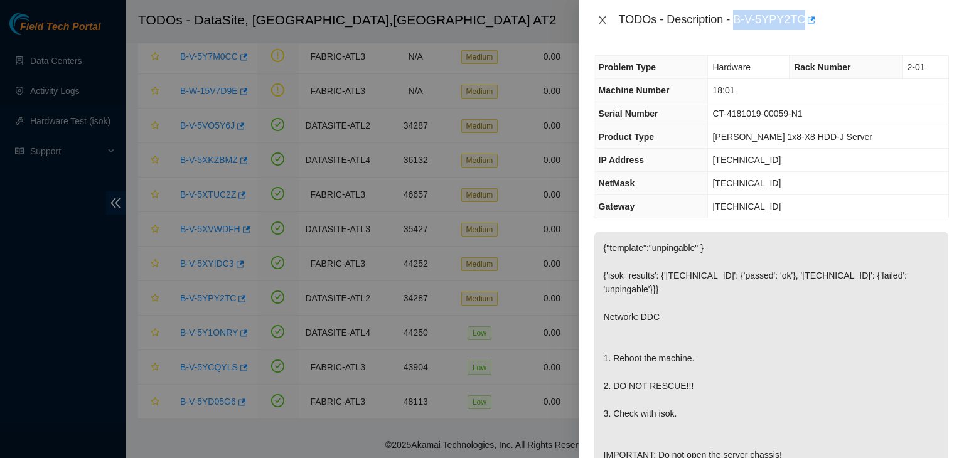
click at [600, 23] on icon "close" at bounding box center [602, 20] width 10 height 10
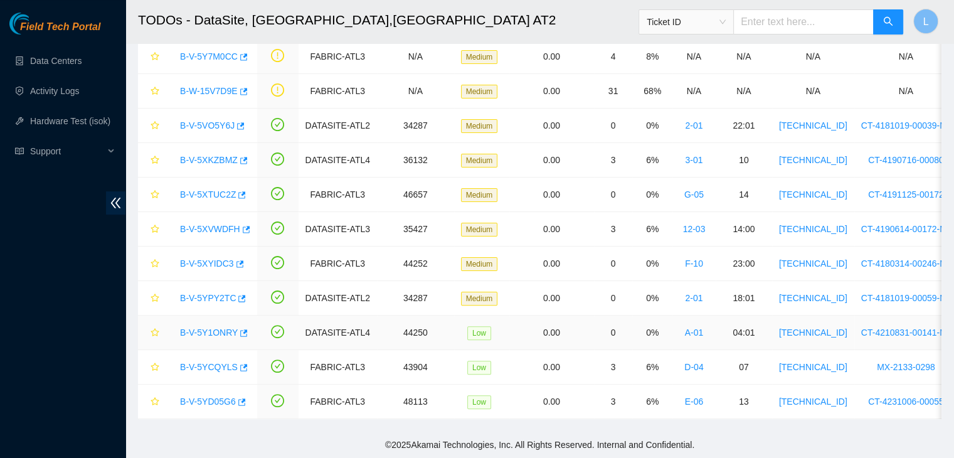
click at [222, 327] on link "B-V-5Y1ONRY" at bounding box center [209, 332] width 58 height 10
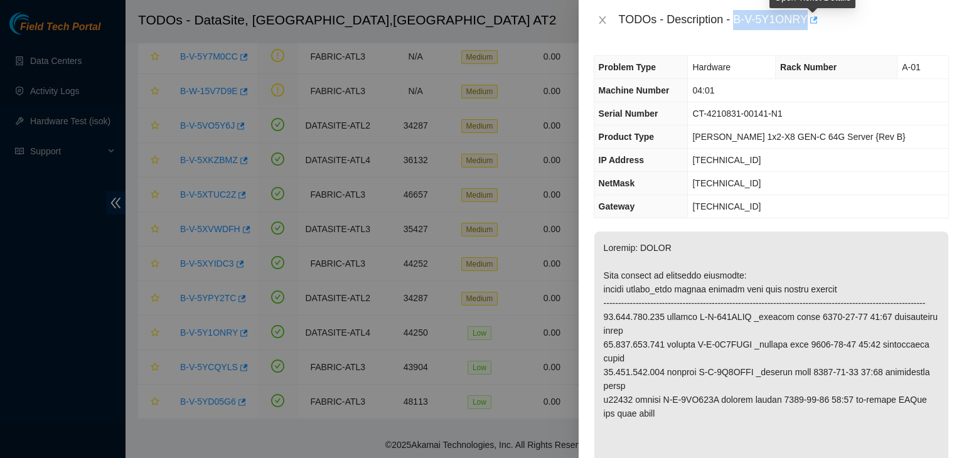
drag, startPoint x: 735, startPoint y: 21, endPoint x: 809, endPoint y: 20, distance: 73.4
click at [809, 20] on div "TODOs - Description - B-V-5Y1ONRY" at bounding box center [784, 20] width 330 height 20
copy div "B-V-5Y1ONRY"
click at [607, 19] on icon "close" at bounding box center [602, 20] width 10 height 10
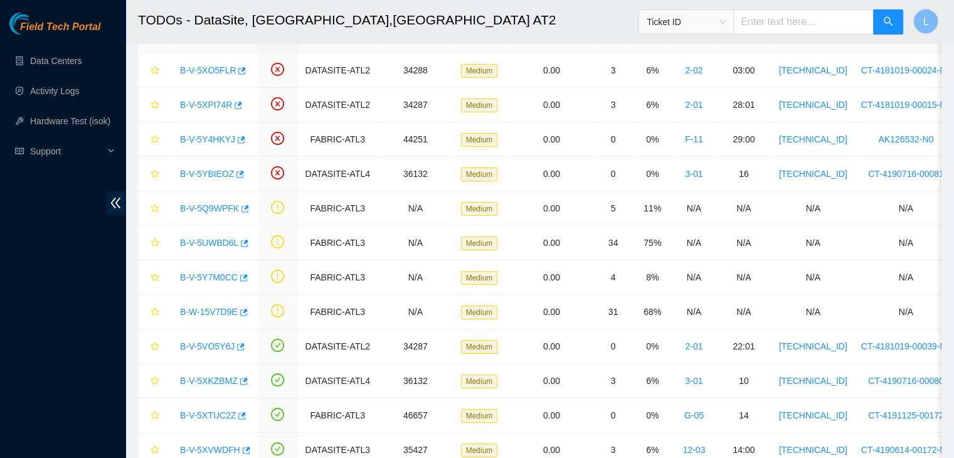
scroll to position [59, 0]
